Goal: Information Seeking & Learning: Learn about a topic

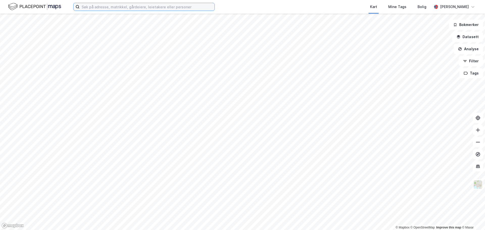
click at [88, 7] on input at bounding box center [147, 7] width 135 height 8
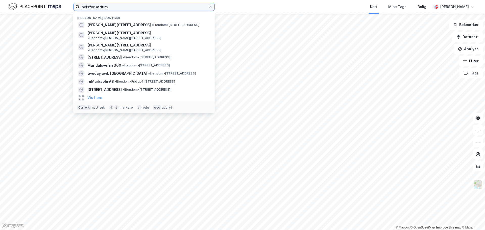
type input "helsfyr atrium"
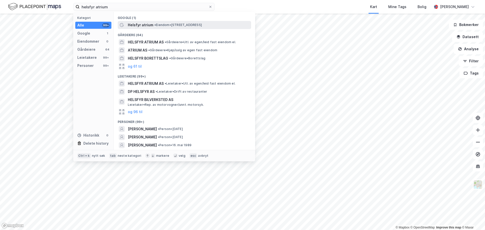
click at [151, 23] on span "Helsfyr atrium" at bounding box center [141, 25] width 26 height 6
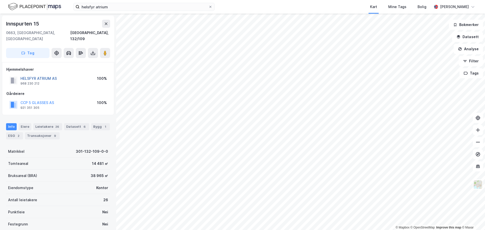
click at [0, 0] on button "HELSFYR ATRIUM AS" at bounding box center [0, 0] width 0 height 0
click at [0, 0] on button "CCP 5 GLASSES AS" at bounding box center [0, 0] width 0 height 0
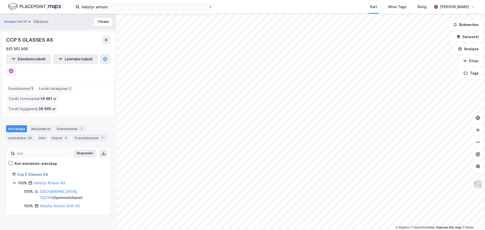
click at [29, 172] on link "Ccp 5 Glasses AS" at bounding box center [32, 174] width 31 height 4
click at [46, 125] on div "Aksjonærer" at bounding box center [41, 128] width 24 height 7
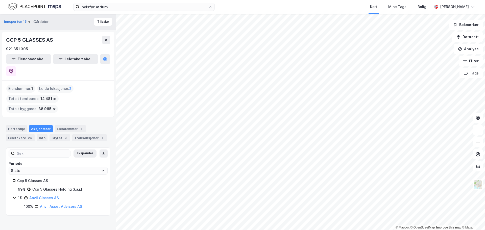
click at [45, 186] on div "Ccp 5 Glasses Holding S.a.r.l" at bounding box center [57, 189] width 50 height 6
click at [77, 134] on div "Transaksjoner 1" at bounding box center [89, 137] width 35 height 7
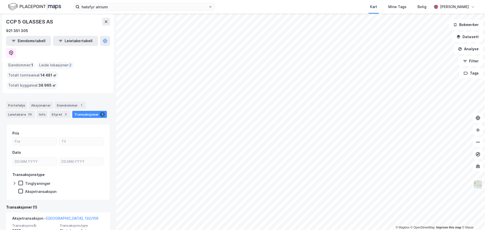
scroll to position [45, 0]
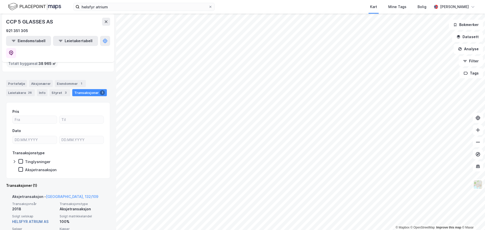
click at [43, 219] on link "HELSFYR ATRIUM AS" at bounding box center [30, 221] width 36 height 4
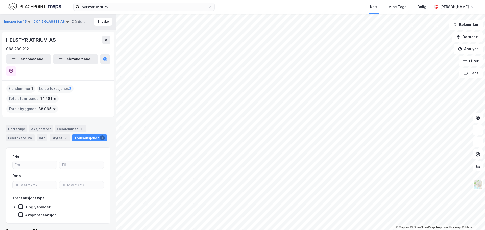
scroll to position [45, 0]
